Goal: Task Accomplishment & Management: Manage account settings

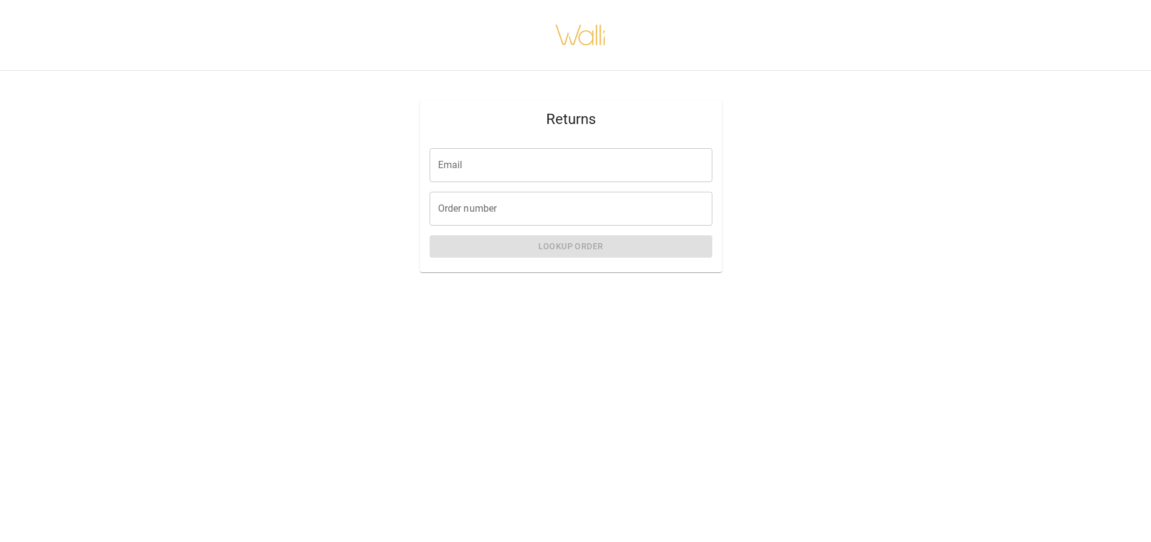
click at [491, 166] on input "Email" at bounding box center [571, 165] width 283 height 34
type input "**********"
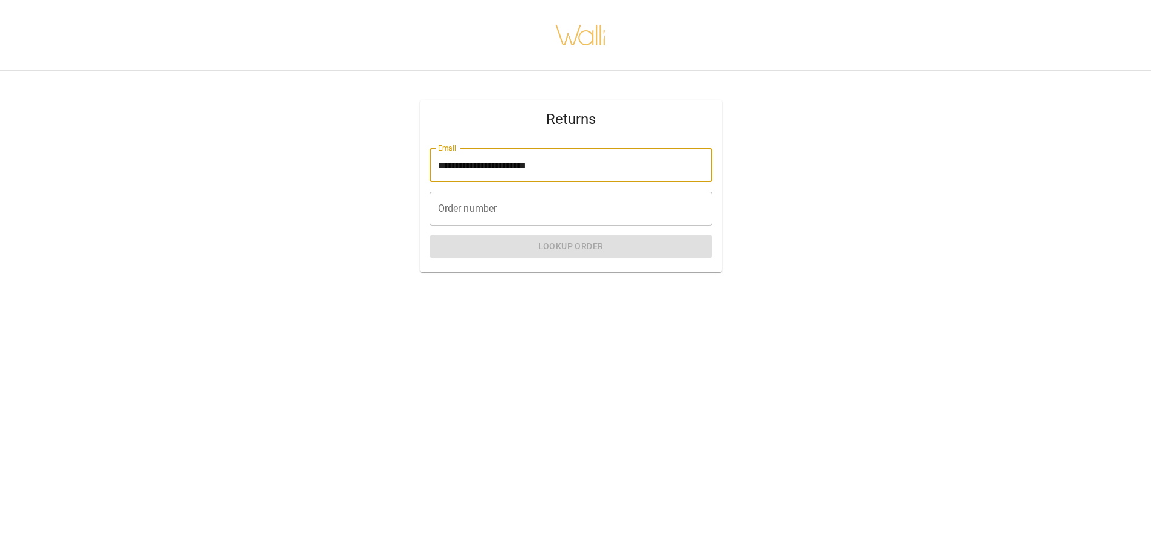
click at [516, 207] on input "Order number" at bounding box center [571, 209] width 283 height 34
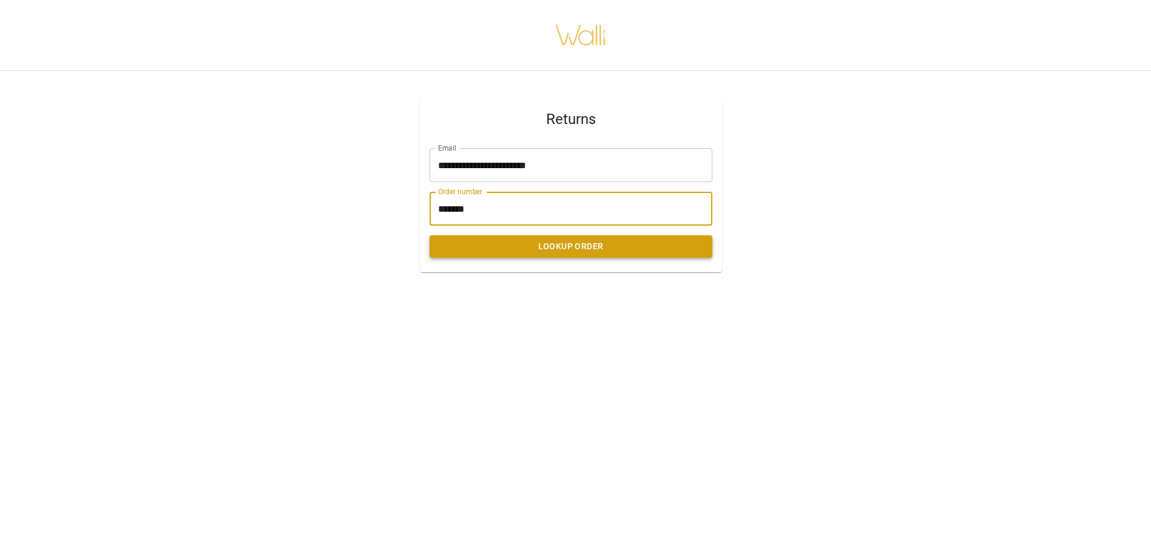
type input "*******"
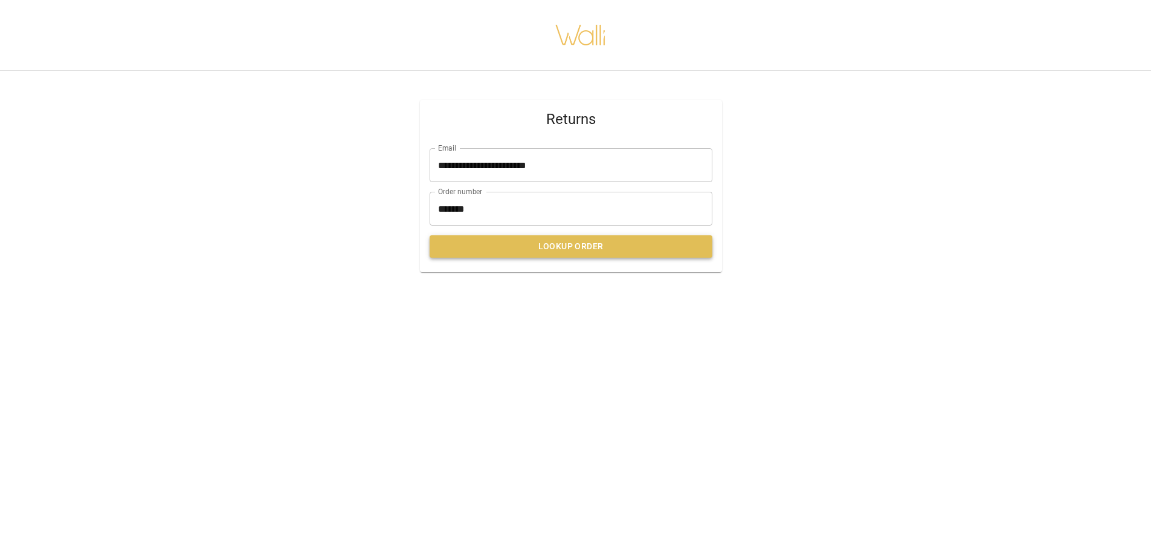
click at [549, 249] on button "Lookup Order" at bounding box center [571, 246] width 283 height 22
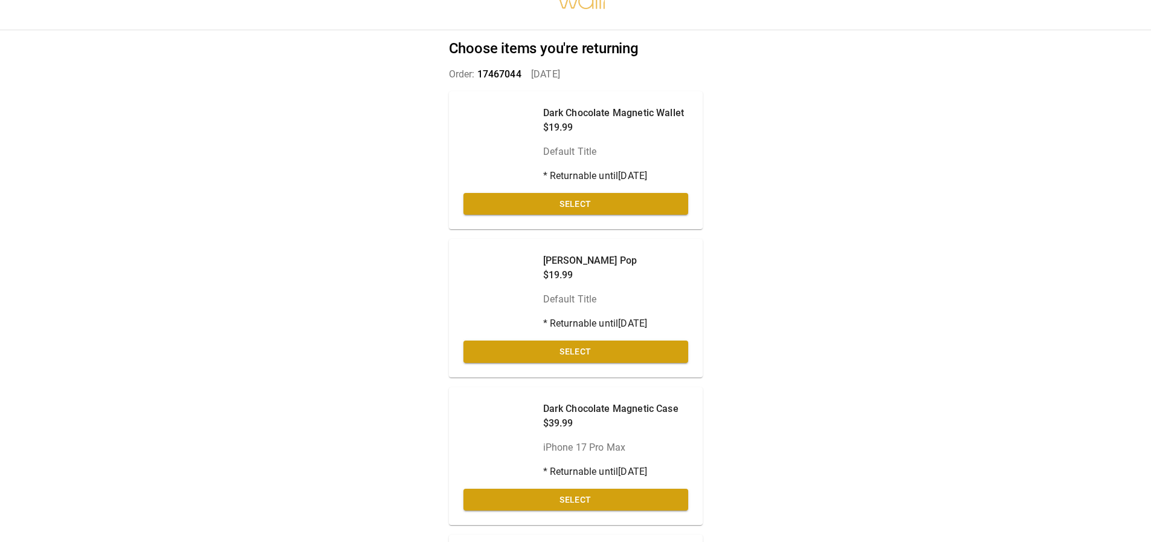
scroll to position [60, 0]
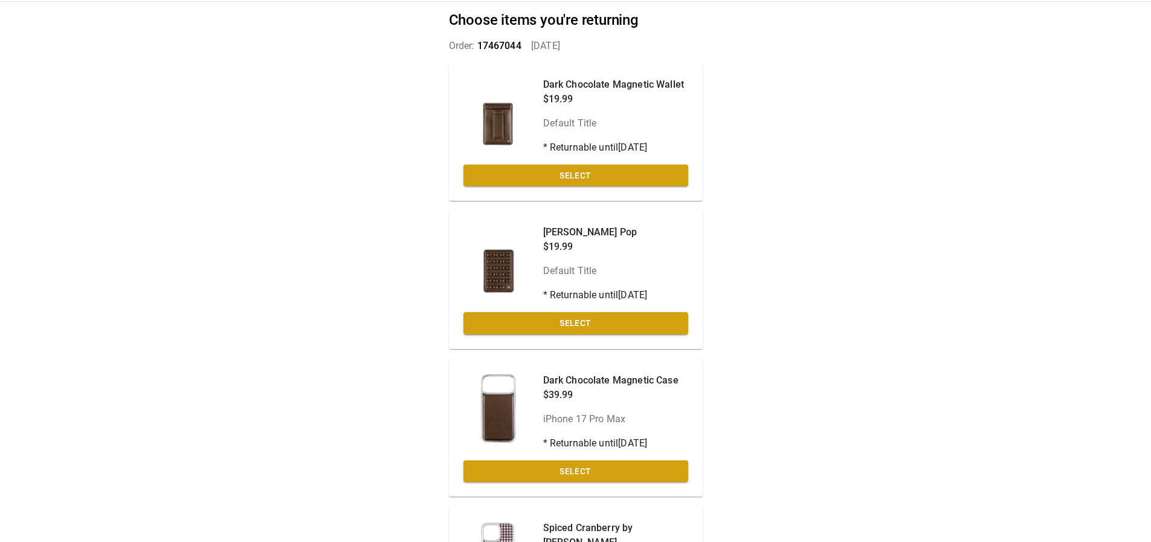
click at [592, 311] on div "[PERSON_NAME] Pop $19.99 Default Title * Returnable until [DATE] Select" at bounding box center [576, 279] width 254 height 138
click at [586, 314] on button "Select" at bounding box center [576, 323] width 225 height 22
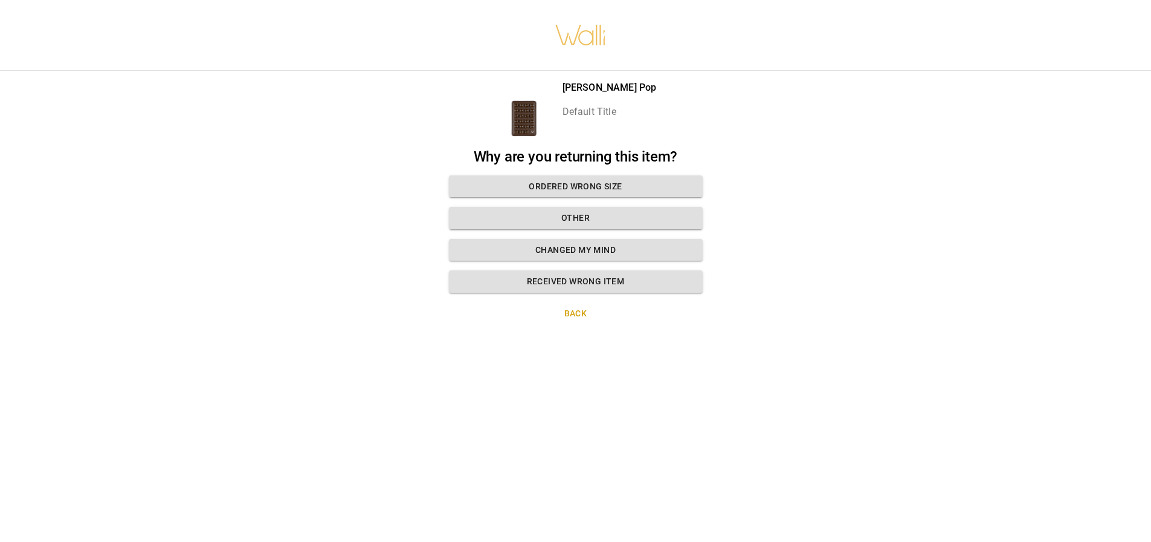
scroll to position [9, 0]
click at [535, 244] on button "Changed my mind" at bounding box center [576, 250] width 254 height 22
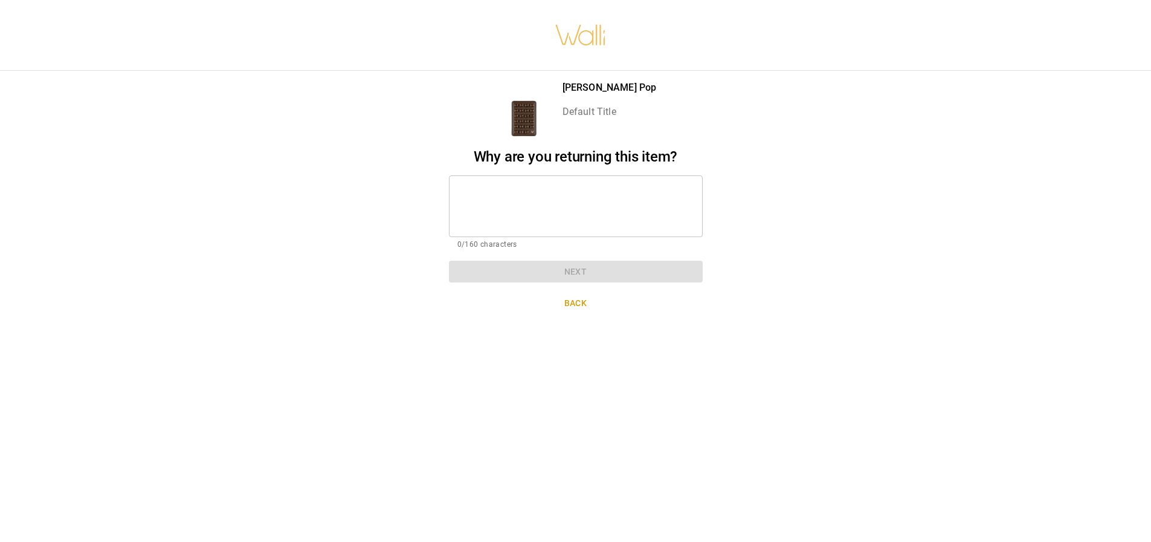
click at [578, 207] on textarea at bounding box center [576, 206] width 237 height 42
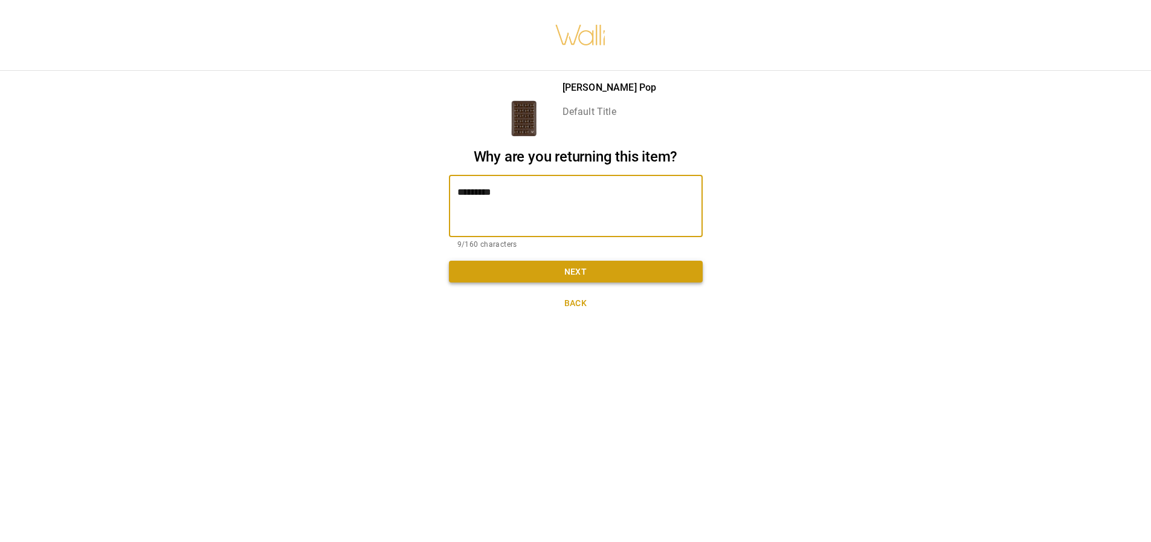
type textarea "*********"
click at [568, 265] on button "Next" at bounding box center [576, 272] width 254 height 22
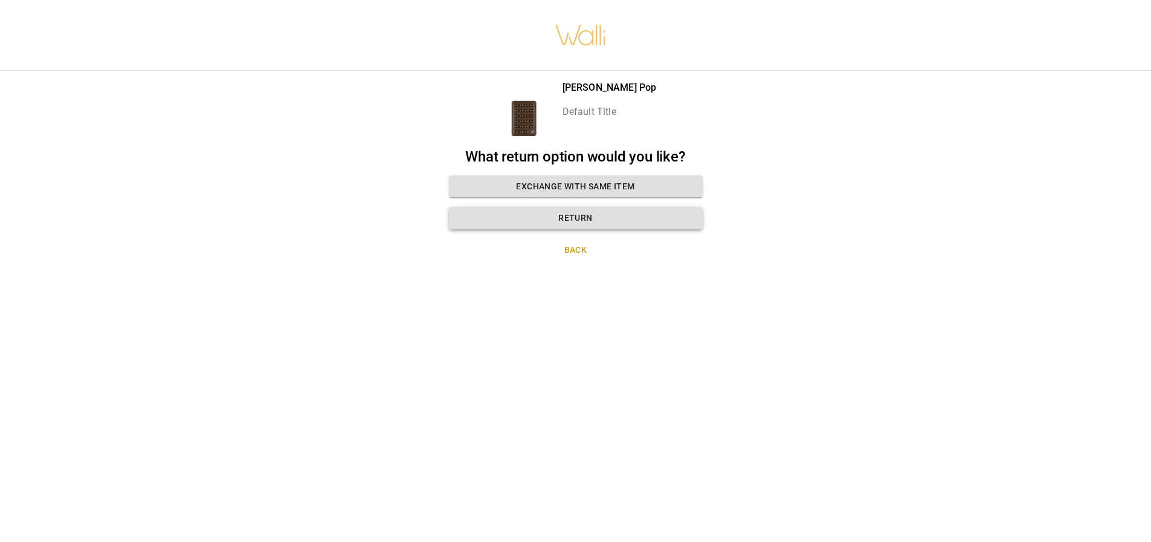
click at [551, 207] on button "Return" at bounding box center [576, 218] width 254 height 22
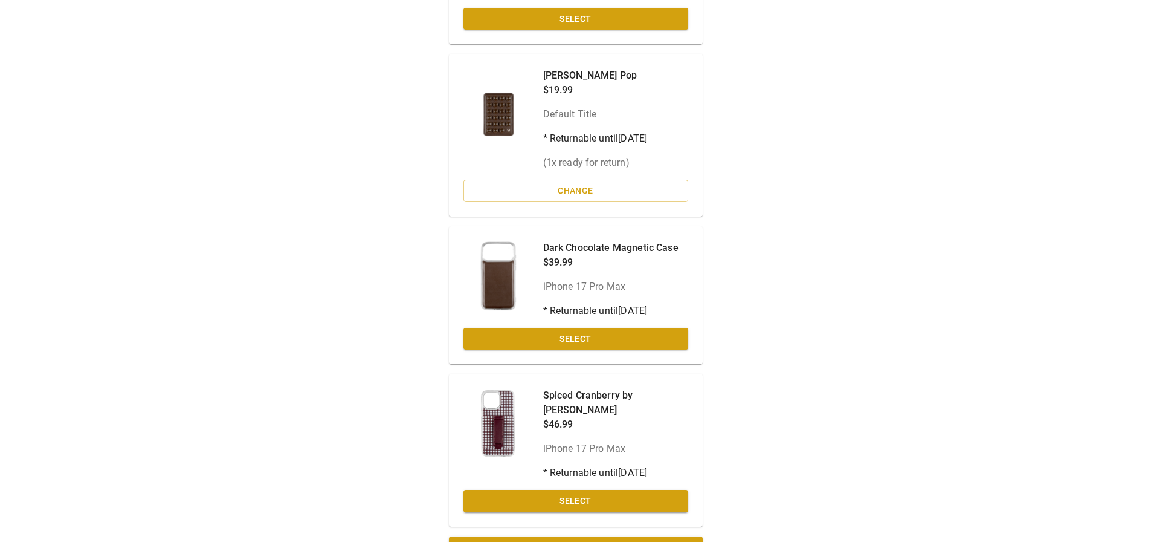
scroll to position [233, 0]
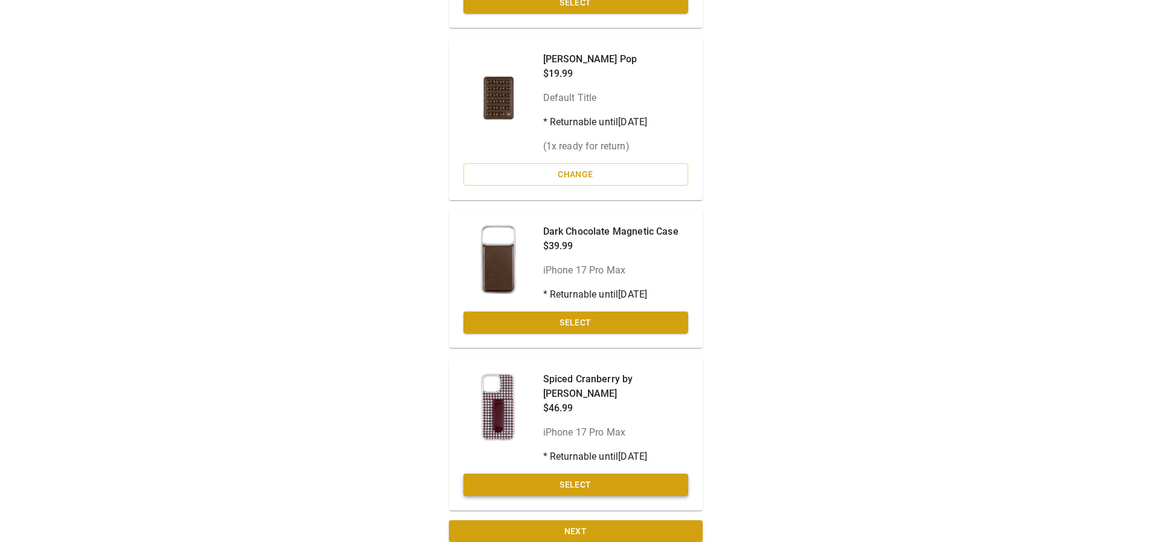
click at [588, 473] on button "Select" at bounding box center [576, 484] width 225 height 22
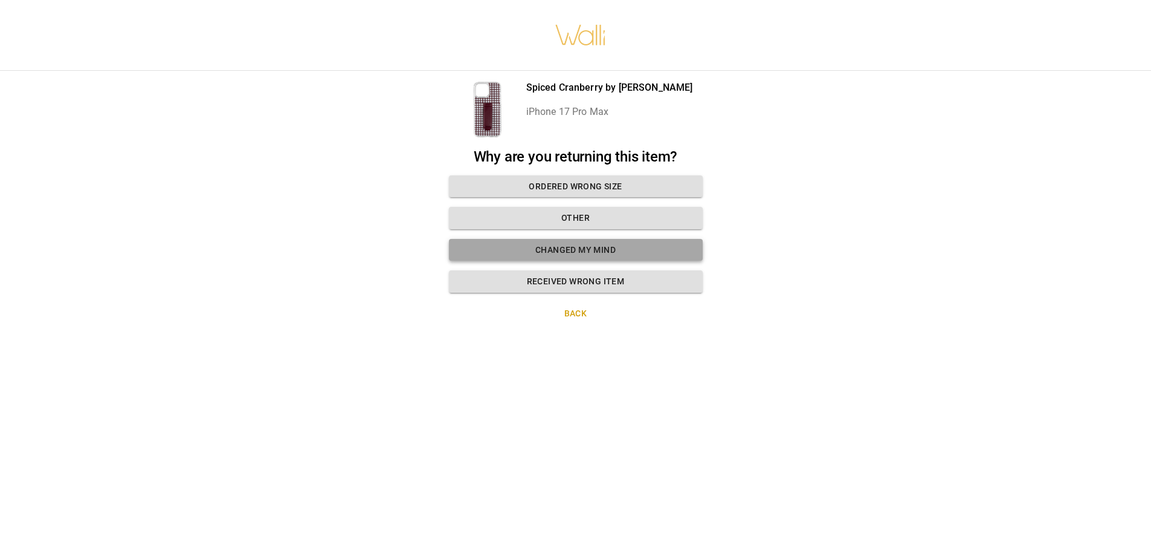
click at [560, 243] on button "Changed my mind" at bounding box center [576, 250] width 254 height 22
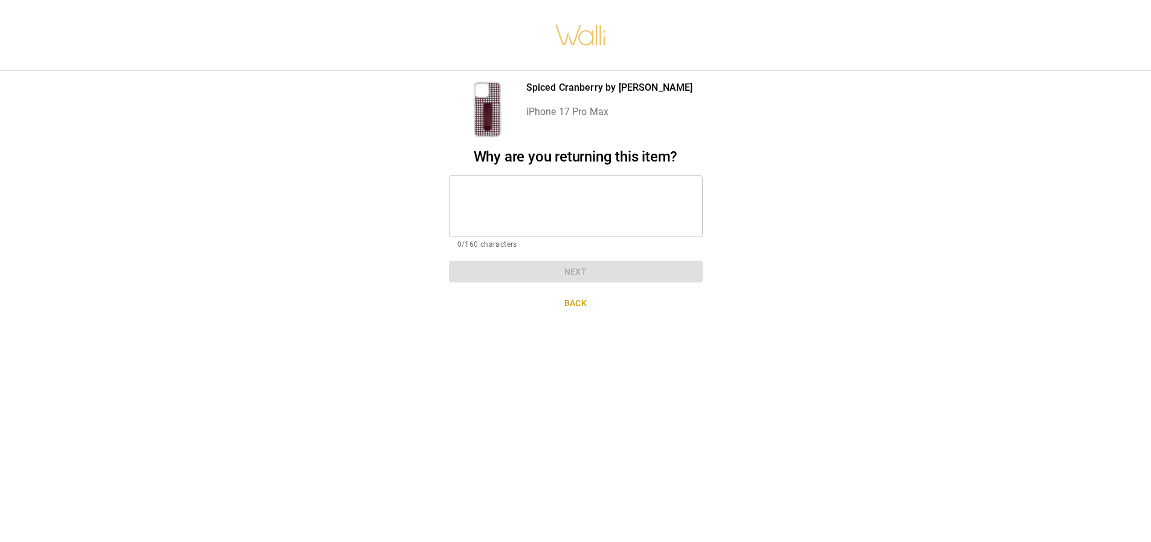
click at [505, 204] on textarea at bounding box center [576, 206] width 237 height 42
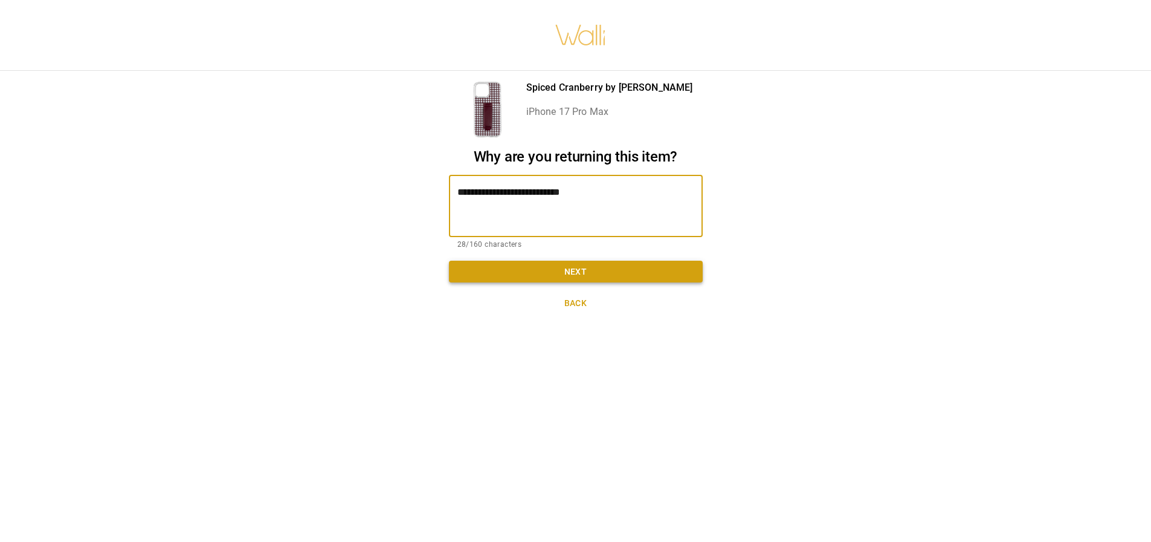
type textarea "**********"
click at [569, 261] on button "Next" at bounding box center [576, 272] width 254 height 22
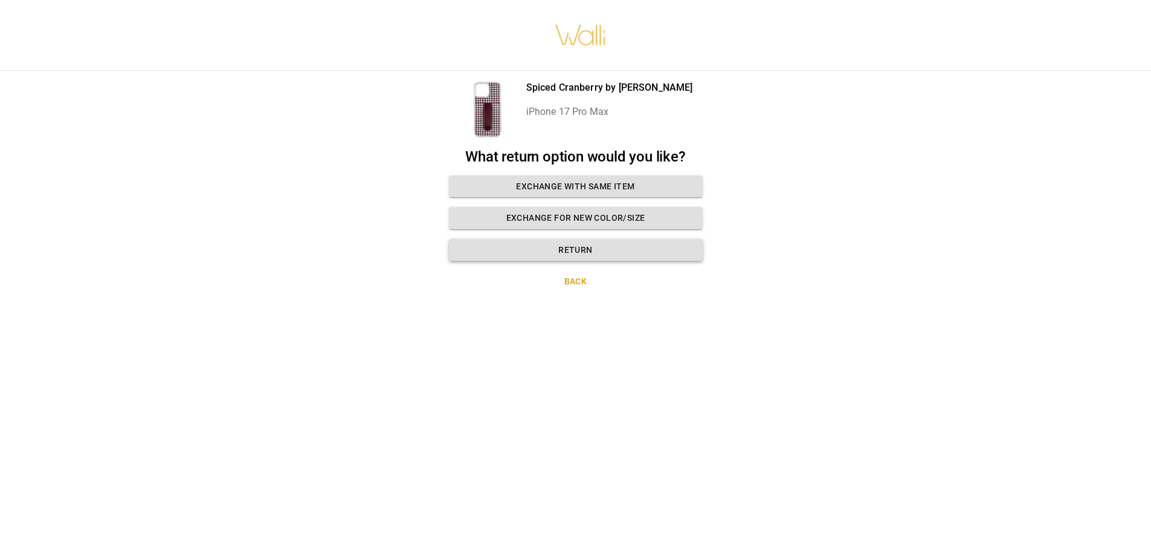
click at [568, 240] on button "Return" at bounding box center [576, 250] width 254 height 22
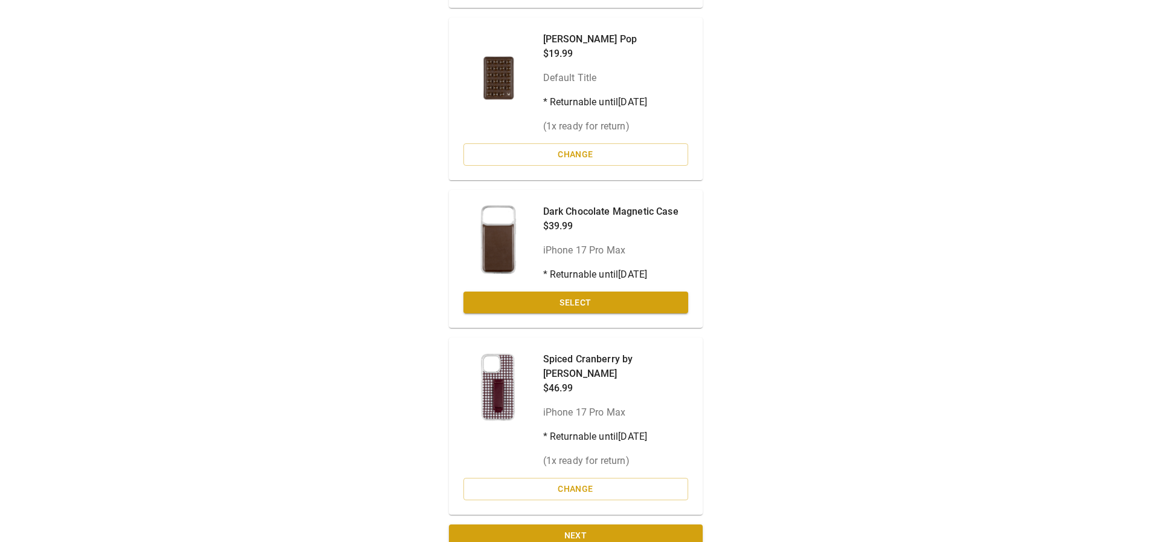
scroll to position [257, 0]
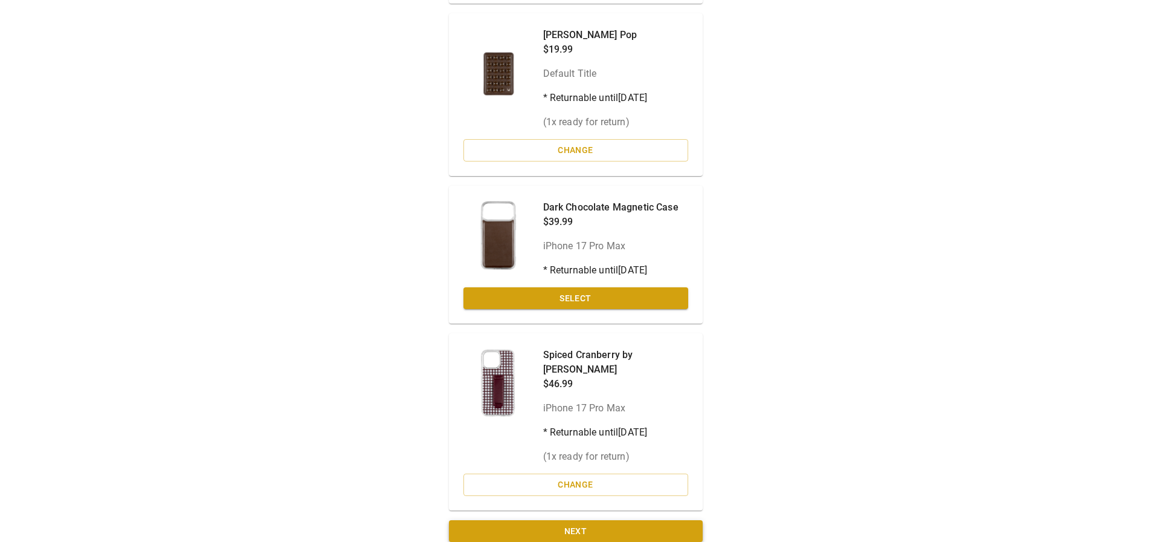
click at [606, 520] on button "Next" at bounding box center [576, 531] width 254 height 22
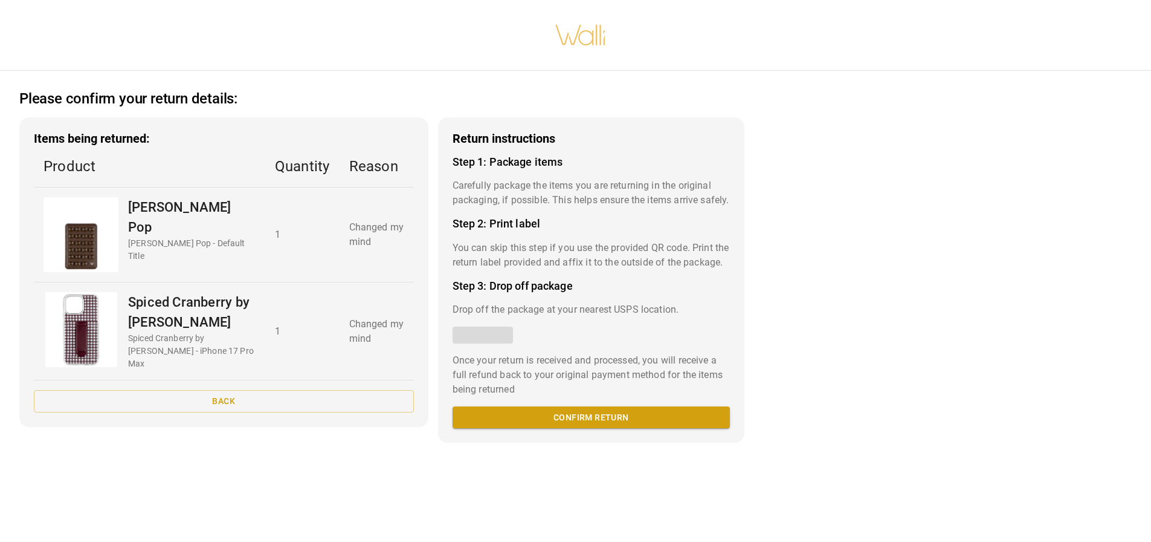
scroll to position [9, 0]
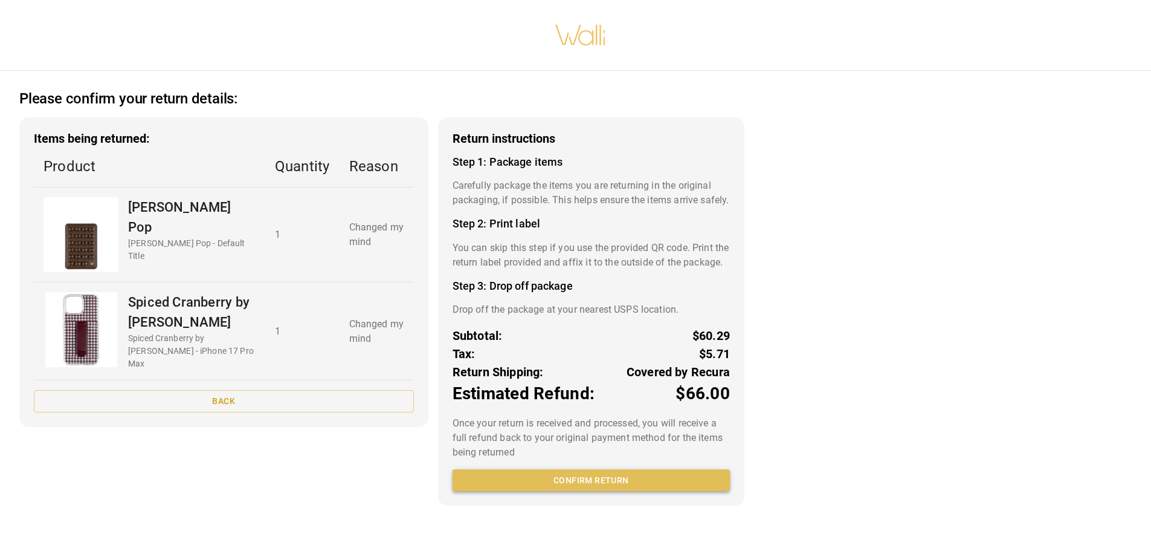
click at [594, 491] on button "Confirm return" at bounding box center [591, 480] width 277 height 22
